Goal: Task Accomplishment & Management: Manage account settings

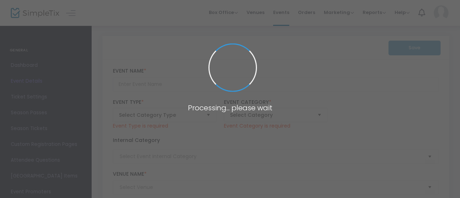
type input "Sunset Cruise"
type textarea "Join us on an evening boat tour of [GEOGRAPHIC_DATA][DOMAIN_NAME] of our talent…"
checkbox input "true"
type input "Register Now"
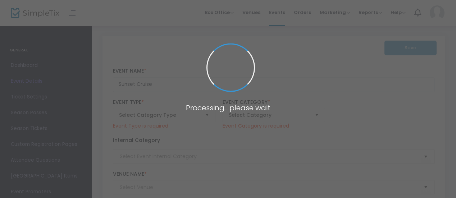
type input "[GEOGRAPHIC_DATA]"
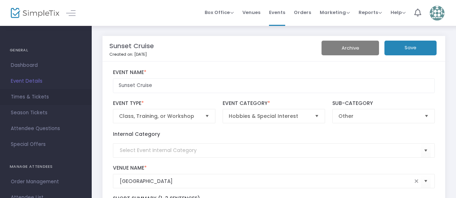
click at [47, 94] on span "Times & Tickets" at bounding box center [46, 96] width 70 height 9
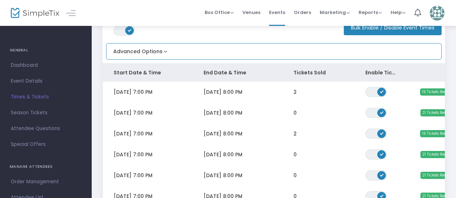
scroll to position [51, 0]
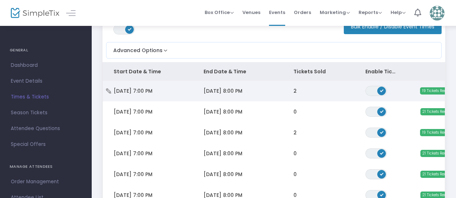
click at [266, 90] on td "[DATE] 8:00 PM" at bounding box center [238, 91] width 90 height 21
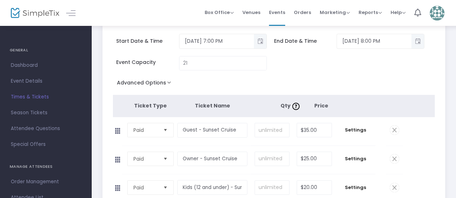
scroll to position [36, 0]
click at [227, 68] on input "21" at bounding box center [222, 64] width 87 height 14
click at [250, 67] on input "10" at bounding box center [222, 64] width 87 height 14
click at [304, 77] on div "Event Capacity 10" at bounding box center [270, 68] width 322 height 22
click at [234, 64] on input "10" at bounding box center [222, 64] width 87 height 14
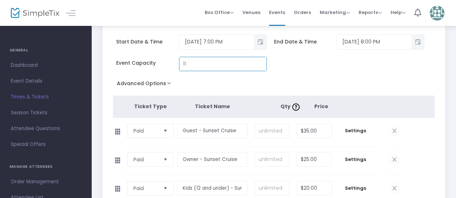
type input "11"
click at [275, 78] on div "Advanced Options Event Time Title Mobile eTicket color #FFFFFF Venue Name * [GE…" at bounding box center [274, 84] width 322 height 13
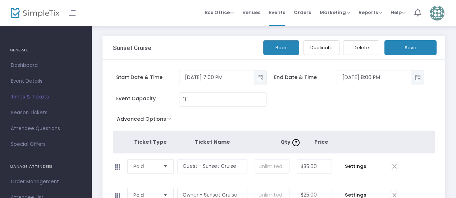
click at [419, 46] on button "Save" at bounding box center [410, 47] width 52 height 15
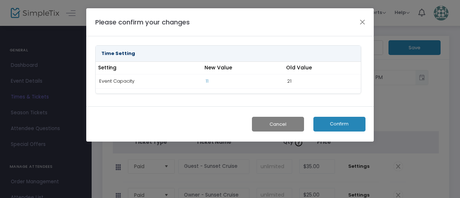
click at [332, 125] on button "Confirm" at bounding box center [340, 124] width 52 height 15
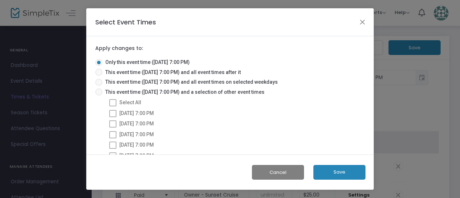
click at [348, 177] on button "Save" at bounding box center [340, 172] width 52 height 15
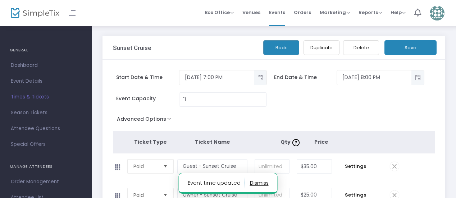
click at [32, 96] on span "Times & Tickets" at bounding box center [46, 96] width 70 height 9
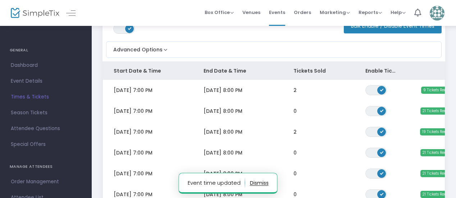
scroll to position [53, 0]
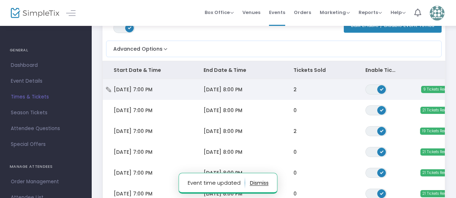
click at [254, 84] on td "[DATE] 8:00 PM" at bounding box center [238, 89] width 90 height 21
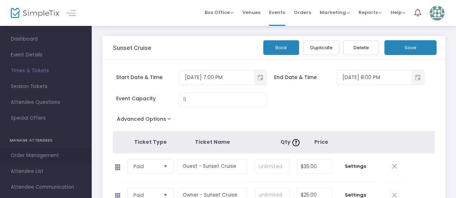
scroll to position [27, 0]
click at [36, 152] on span "Order Management" at bounding box center [46, 155] width 70 height 9
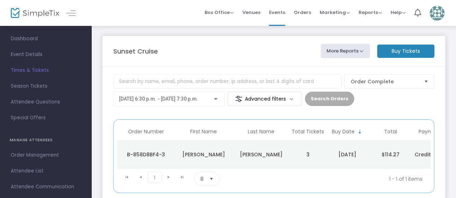
click at [202, 94] on div "[DATE] 6:30 p.m. - [DATE] 7:30 p.m." at bounding box center [169, 97] width 100 height 13
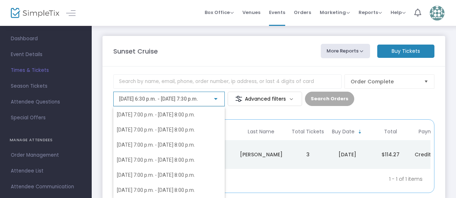
scroll to position [1282, 0]
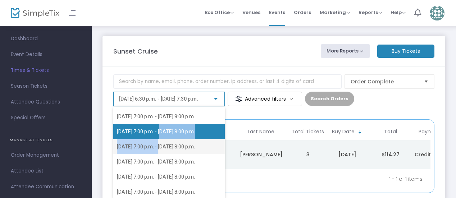
drag, startPoint x: 160, startPoint y: 140, endPoint x: 162, endPoint y: 133, distance: 7.4
click at [162, 133] on div "[DATE] 6:30 p.m. - [DATE] 7:30 p.m. [DATE] 6:30 p.m. - [DATE] 7:30 p.m. [DATE] …" at bounding box center [169, 153] width 112 height 92
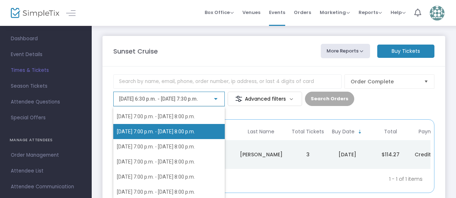
click at [155, 130] on span "[DATE] 7:00 p.m. - [DATE] 8:00 p.m." at bounding box center [156, 132] width 78 height 6
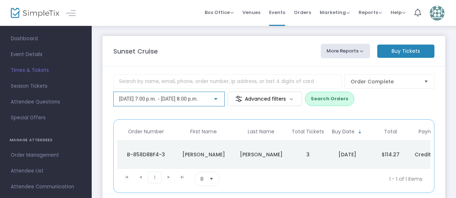
scroll to position [1206, 0]
click at [324, 97] on button "Search Orders" at bounding box center [329, 99] width 49 height 14
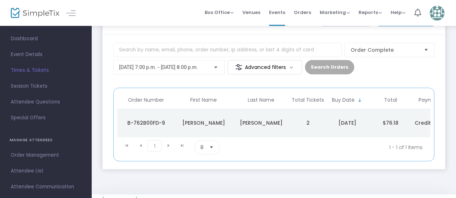
scroll to position [32, 0]
click at [230, 120] on div "[PERSON_NAME]" at bounding box center [204, 122] width 54 height 7
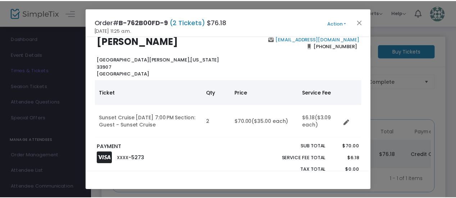
scroll to position [13, 0]
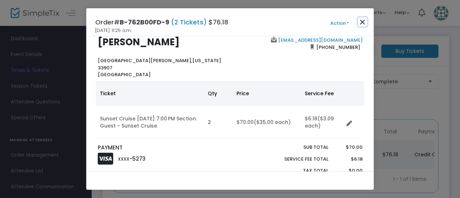
click at [363, 20] on button "Close" at bounding box center [362, 21] width 9 height 9
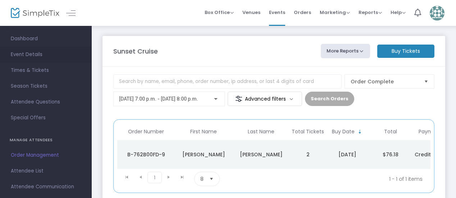
scroll to position [0, 0]
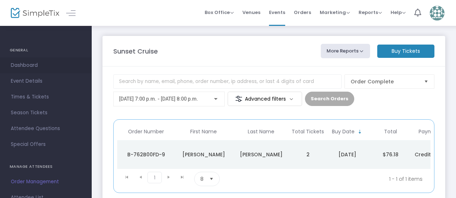
click at [35, 66] on span "Dashboard" at bounding box center [46, 65] width 70 height 9
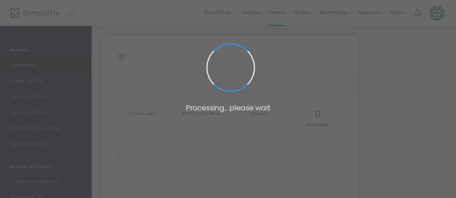
type input "[URL][DOMAIN_NAME]"
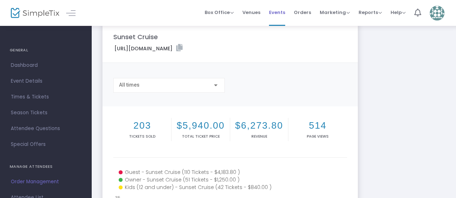
scroll to position [10, 0]
